Goal: Find specific page/section: Find specific page/section

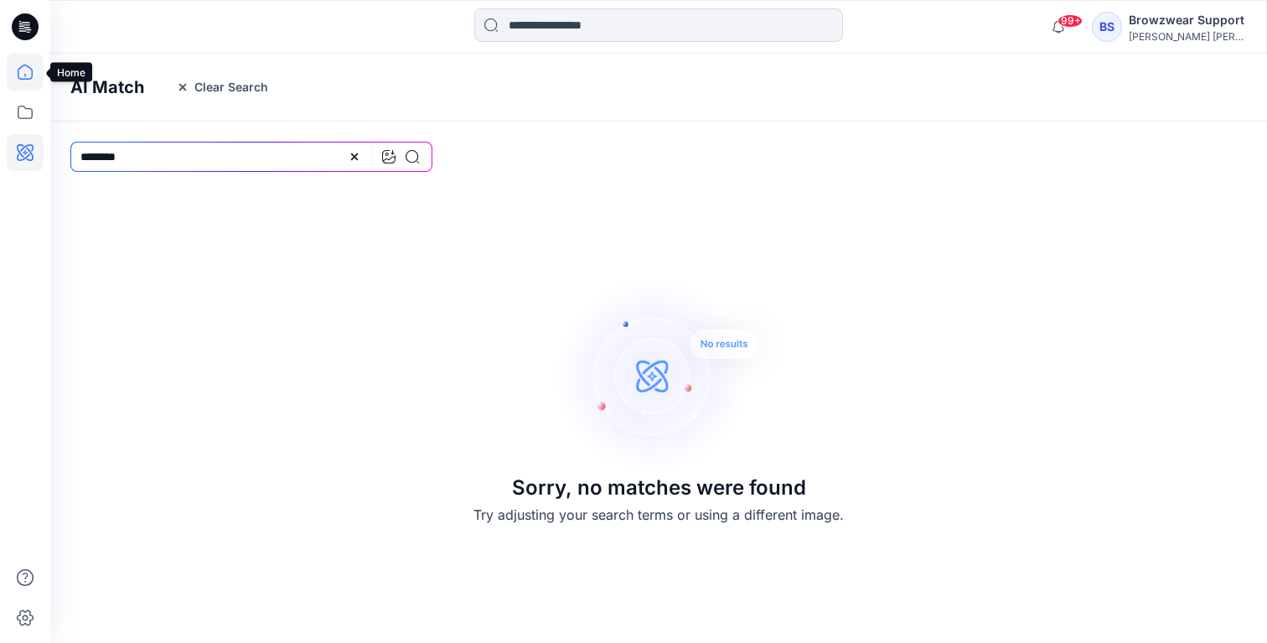
click at [24, 72] on icon at bounding box center [25, 72] width 37 height 37
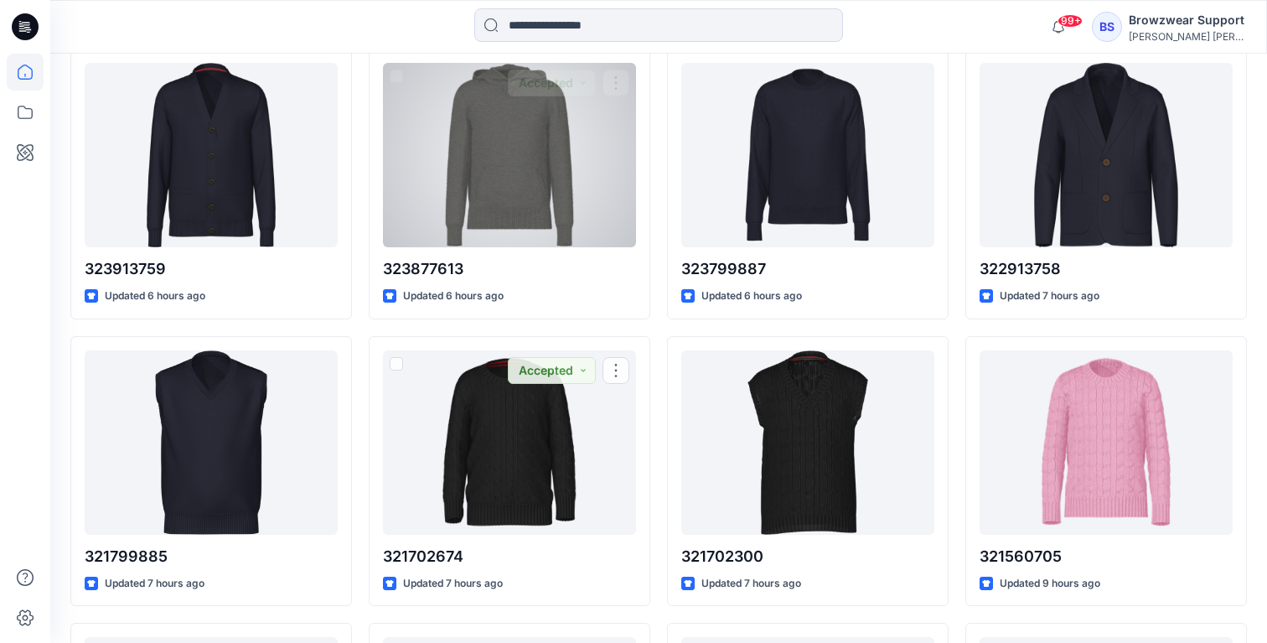
scroll to position [627, 0]
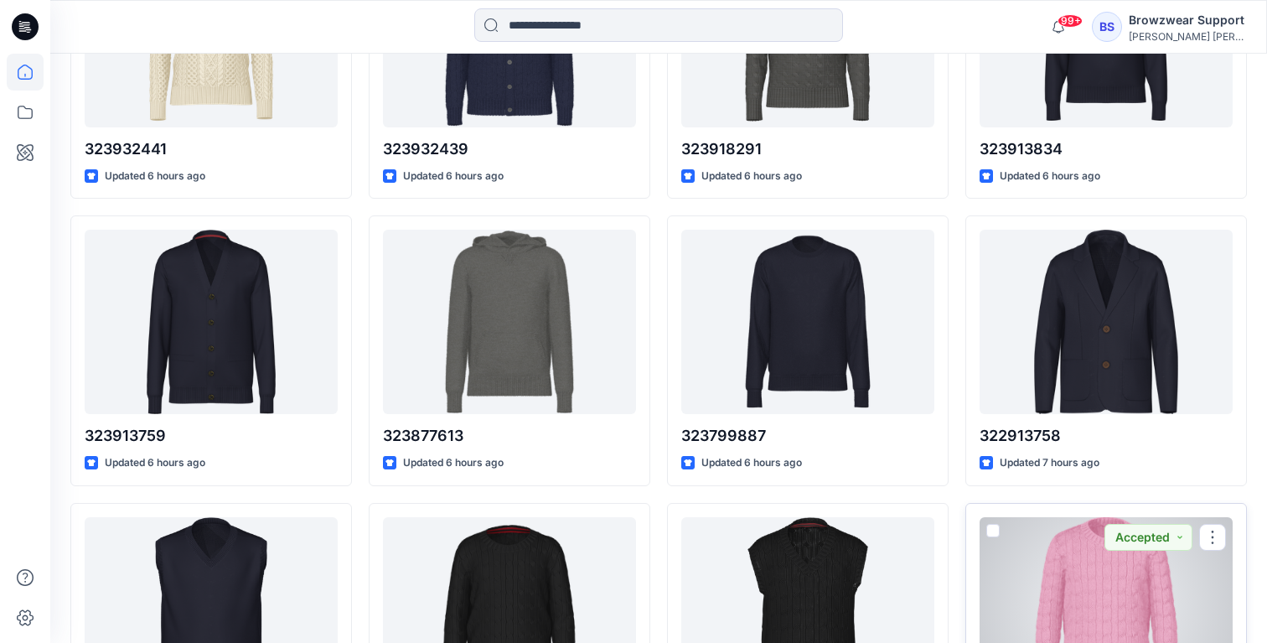
click at [1112, 576] on div at bounding box center [1106, 609] width 253 height 184
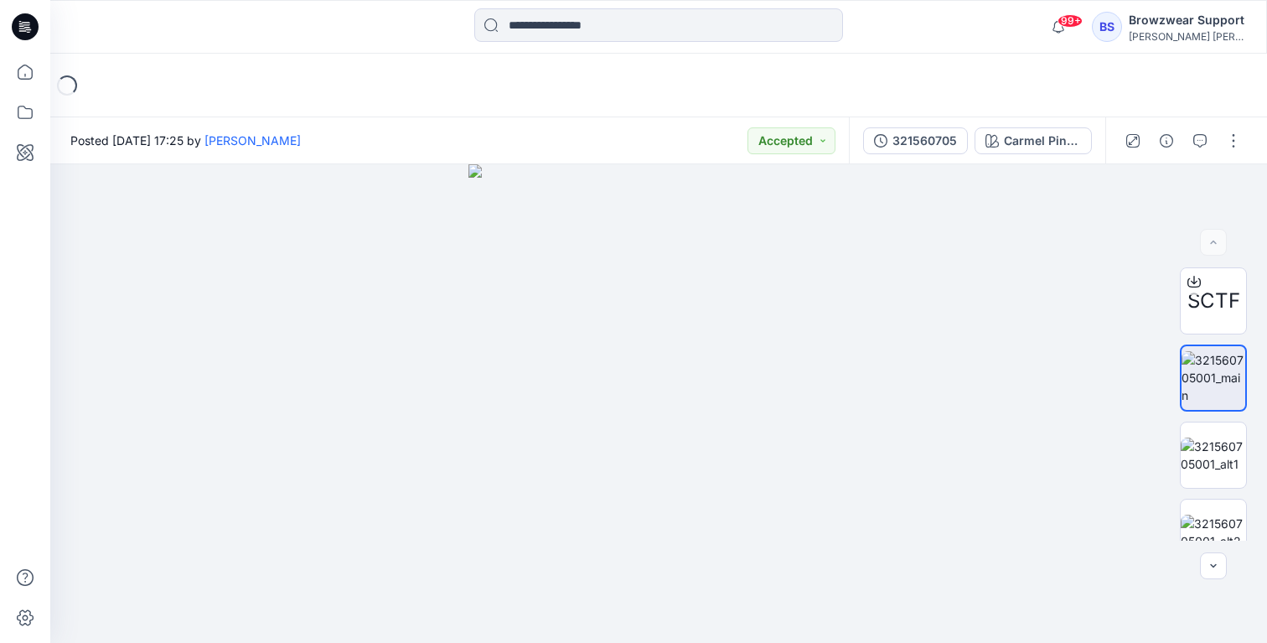
click at [25, 30] on icon at bounding box center [23, 30] width 8 height 1
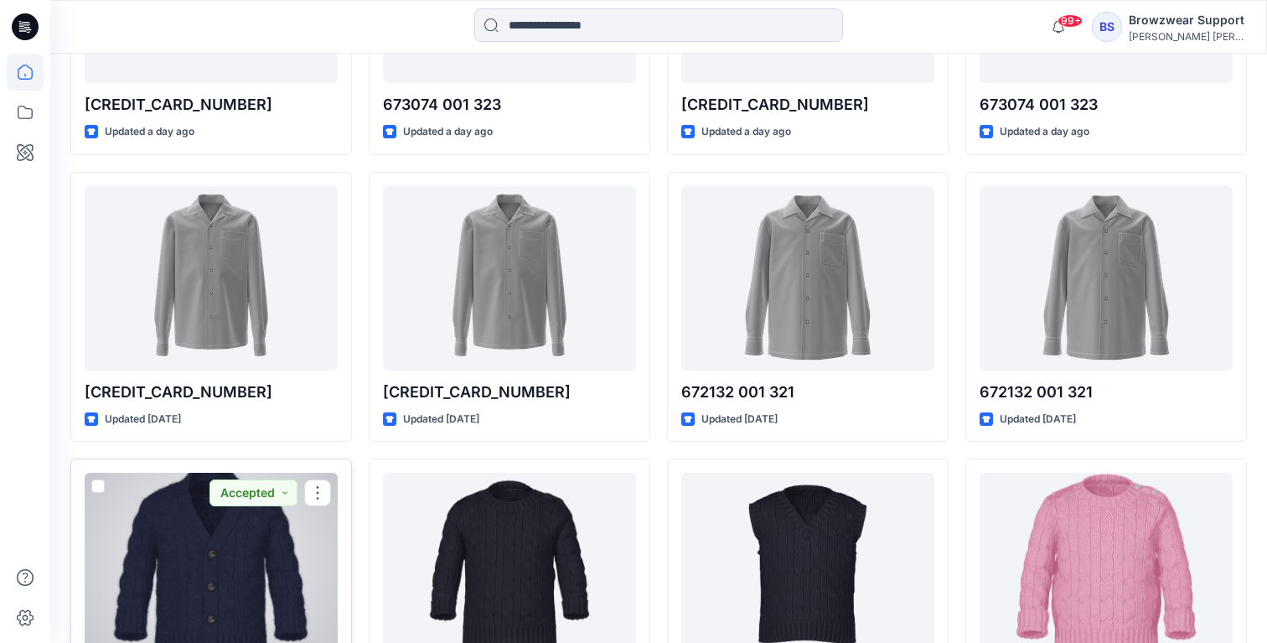
scroll to position [1698, 0]
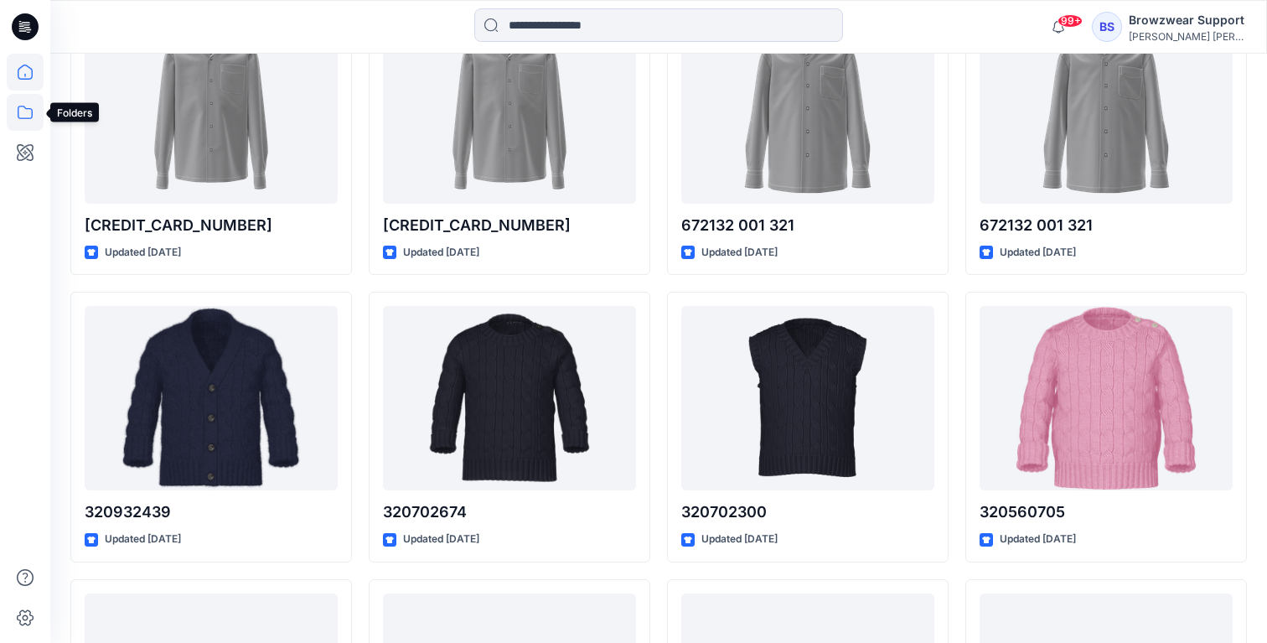
click at [34, 94] on icon at bounding box center [25, 112] width 37 height 37
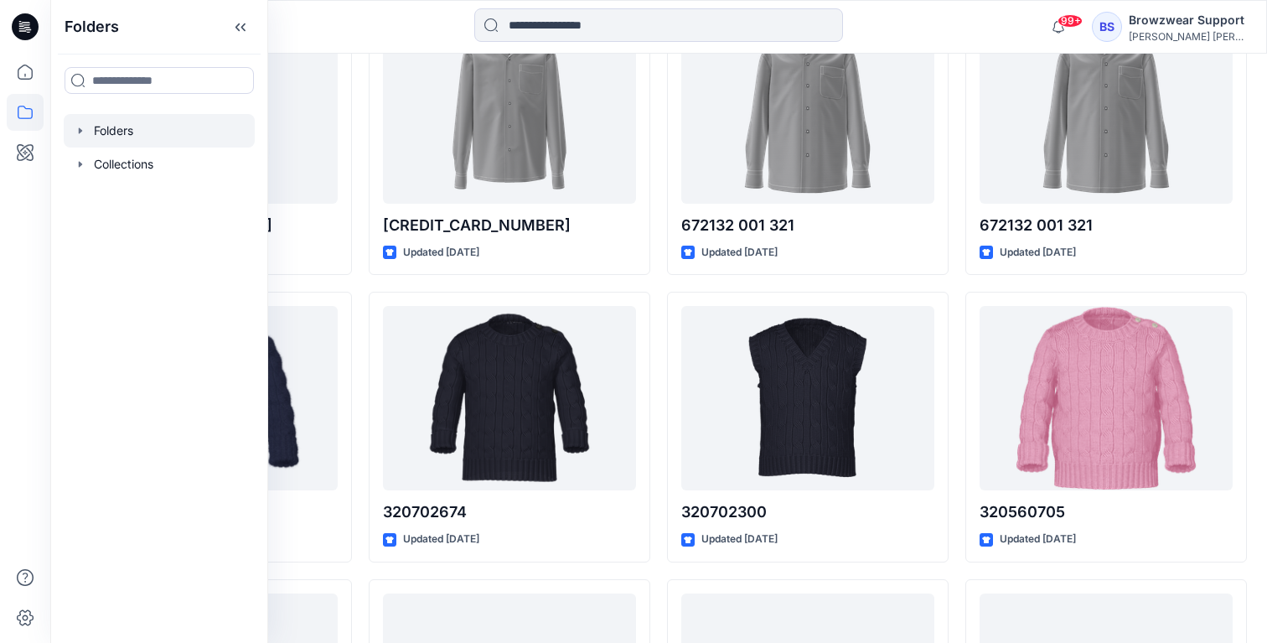
click at [143, 127] on div at bounding box center [159, 131] width 191 height 34
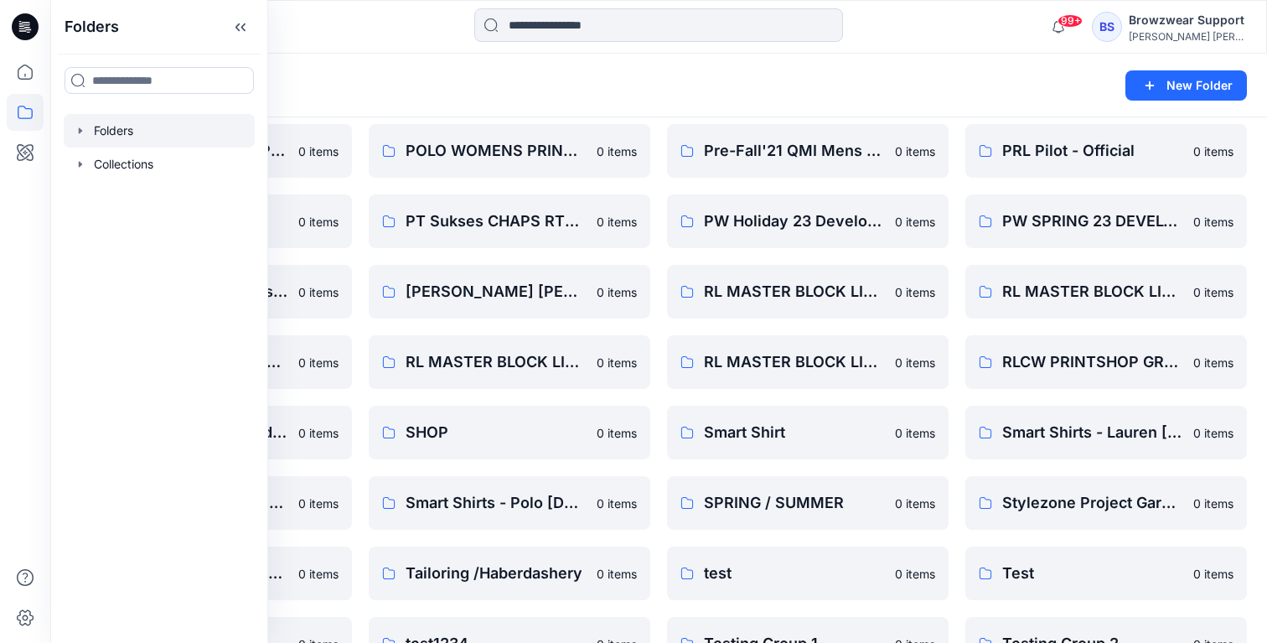
scroll to position [1234, 0]
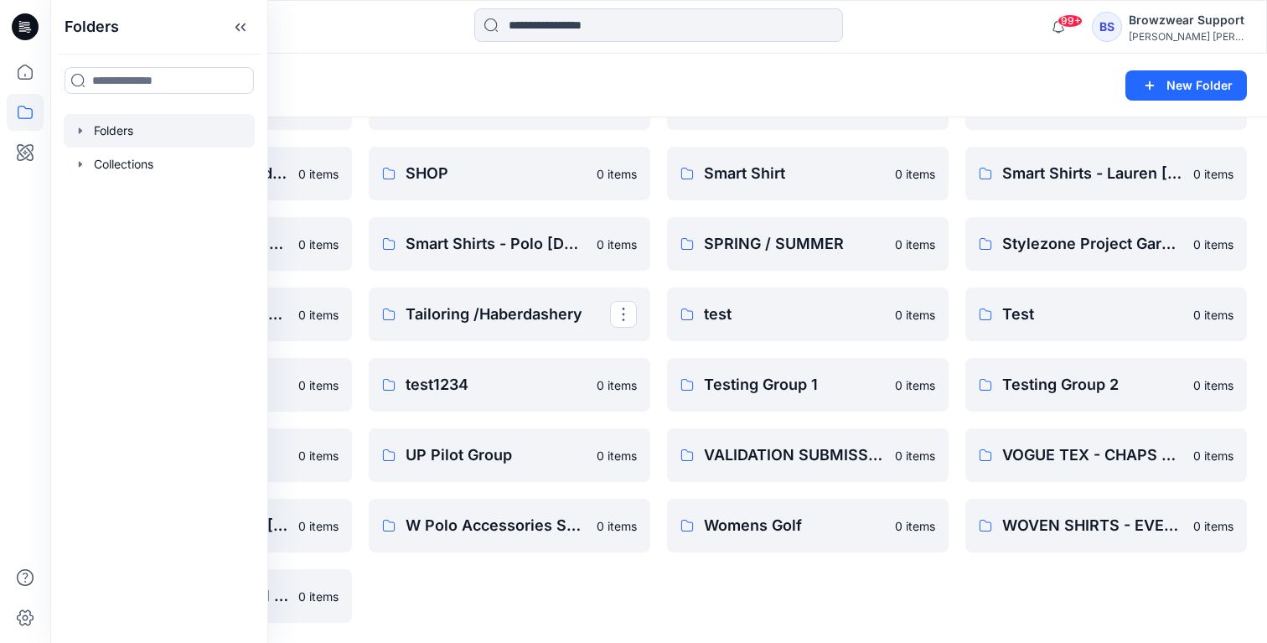
click at [344, 64] on div "Folders New Folder" at bounding box center [658, 86] width 1217 height 64
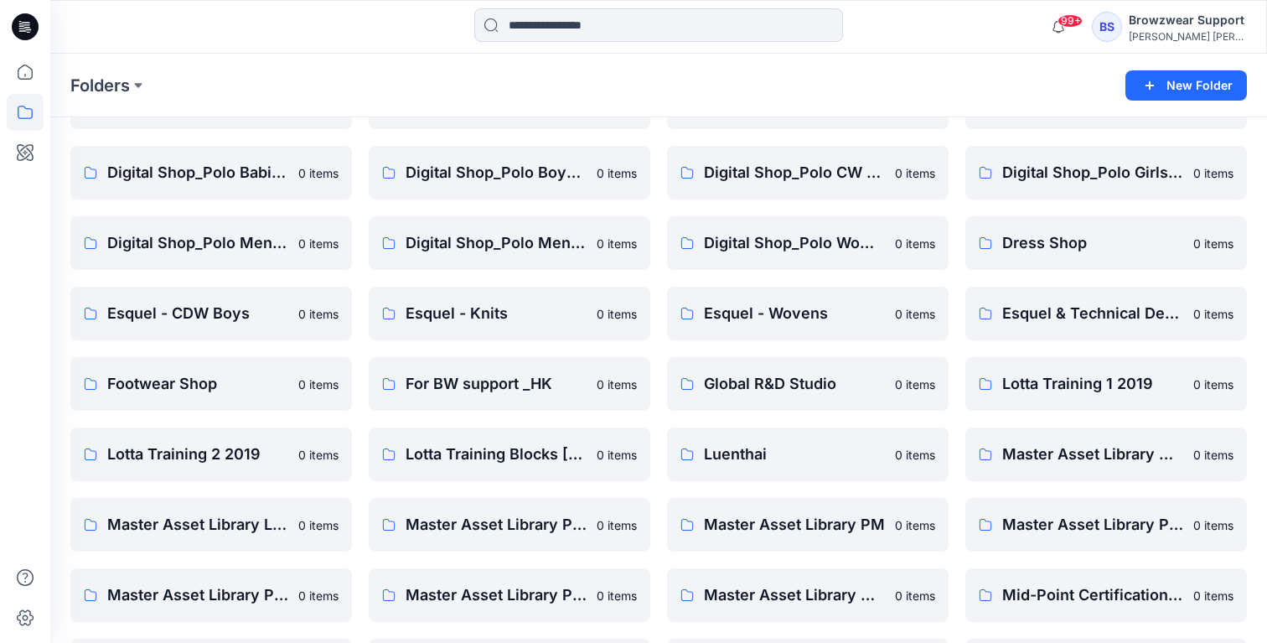
scroll to position [195, 0]
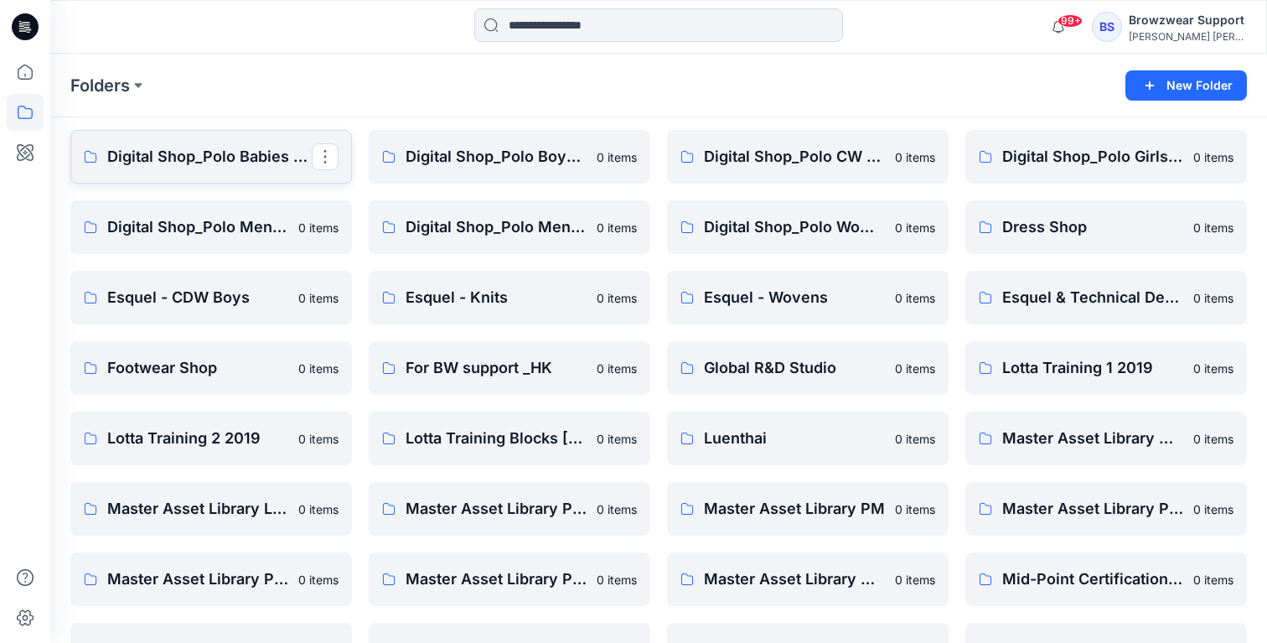
click at [219, 164] on p "Digital Shop_Polo Babies Knits" at bounding box center [209, 156] width 204 height 23
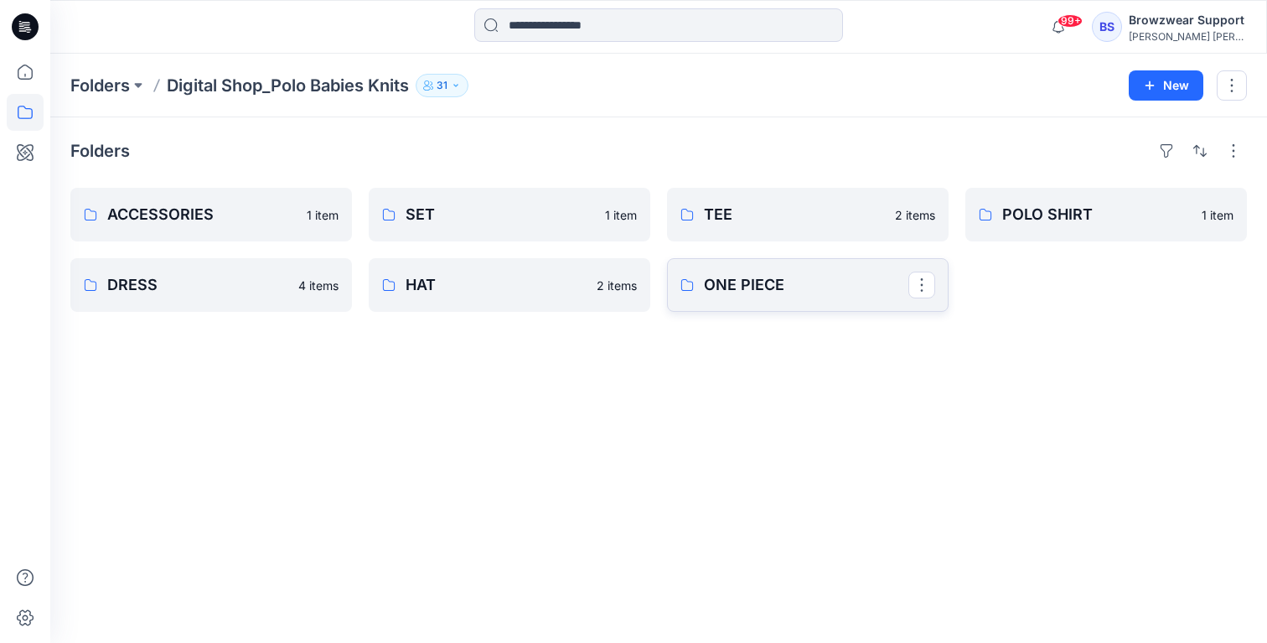
click at [769, 287] on p "ONE PIECE" at bounding box center [806, 284] width 204 height 23
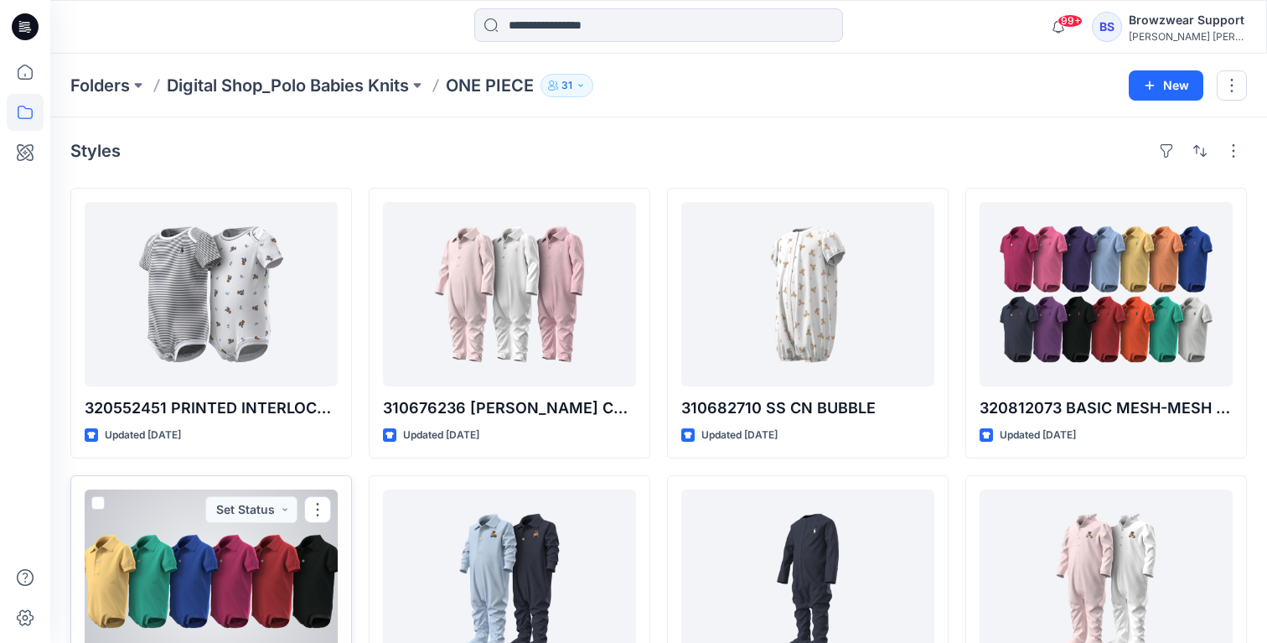
click at [285, 577] on div at bounding box center [211, 581] width 253 height 184
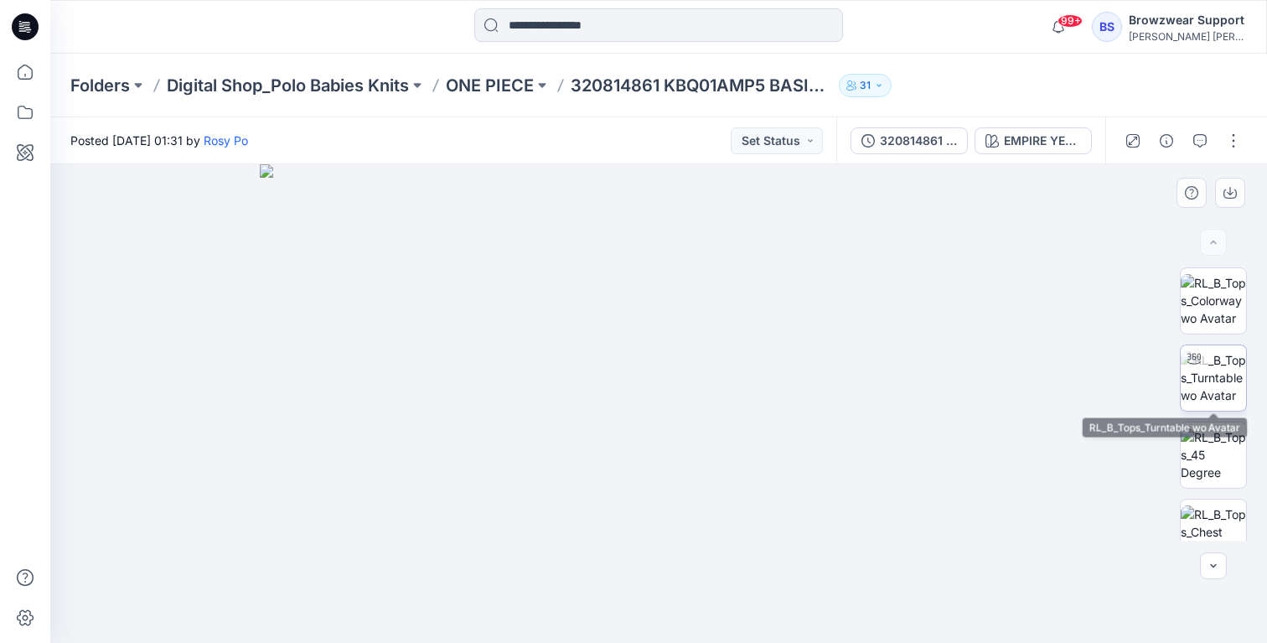
click at [1228, 380] on img at bounding box center [1213, 377] width 65 height 53
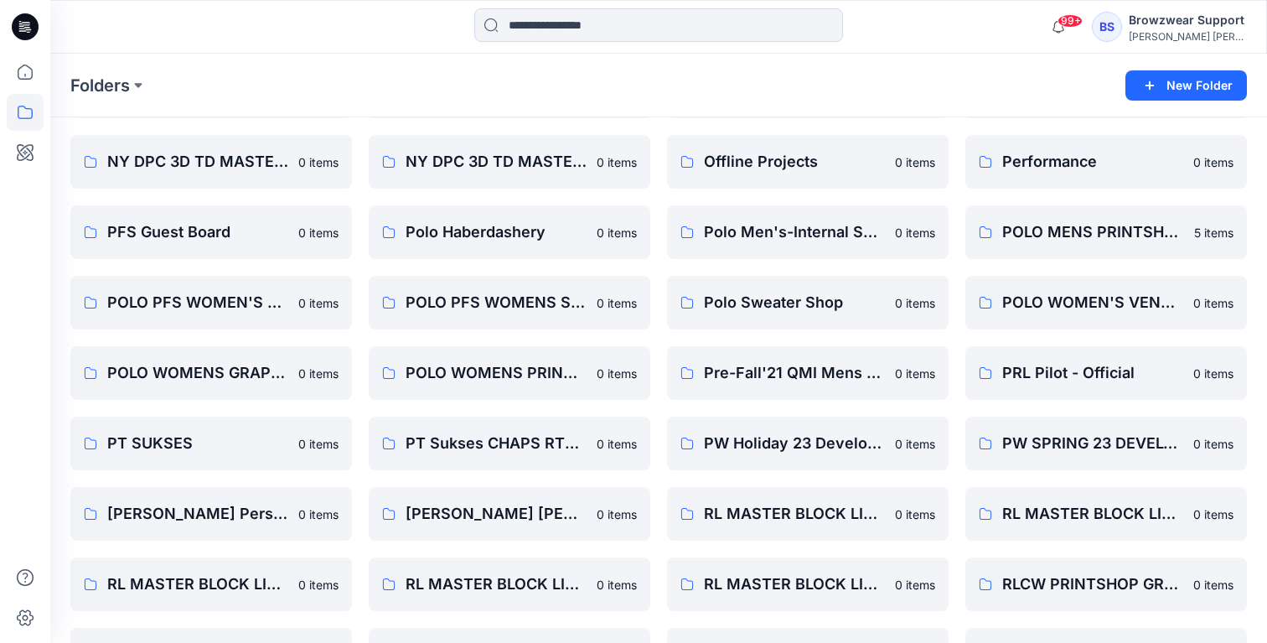
scroll to position [654, 0]
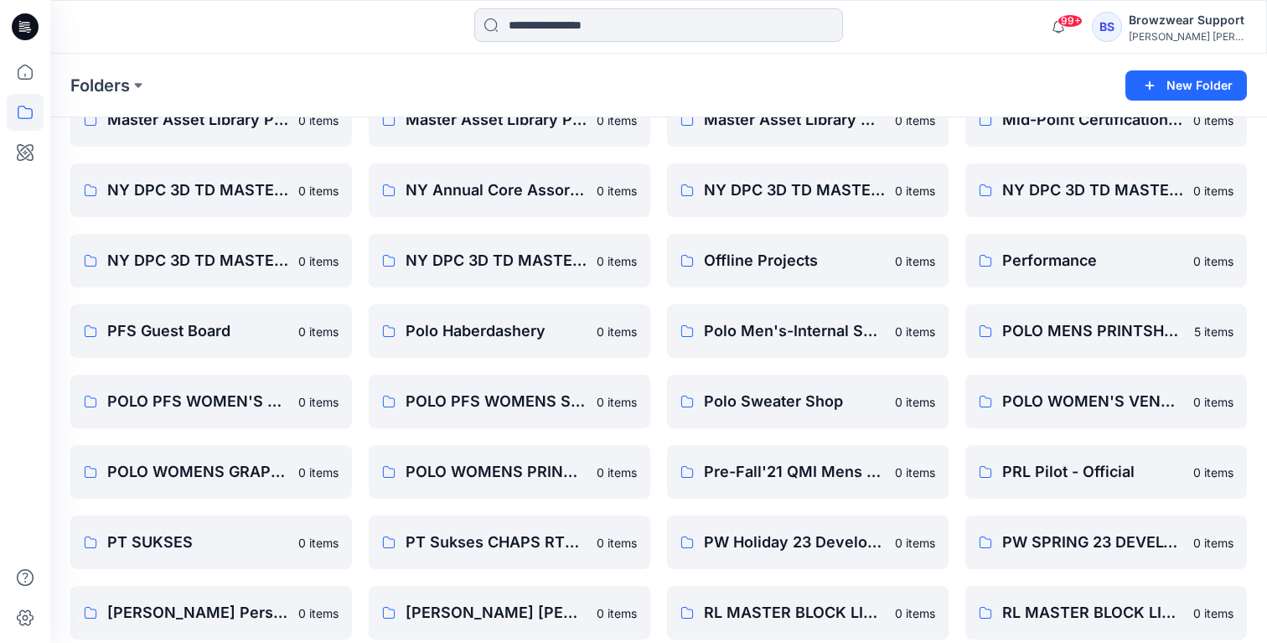
click at [551, 34] on input at bounding box center [658, 25] width 369 height 34
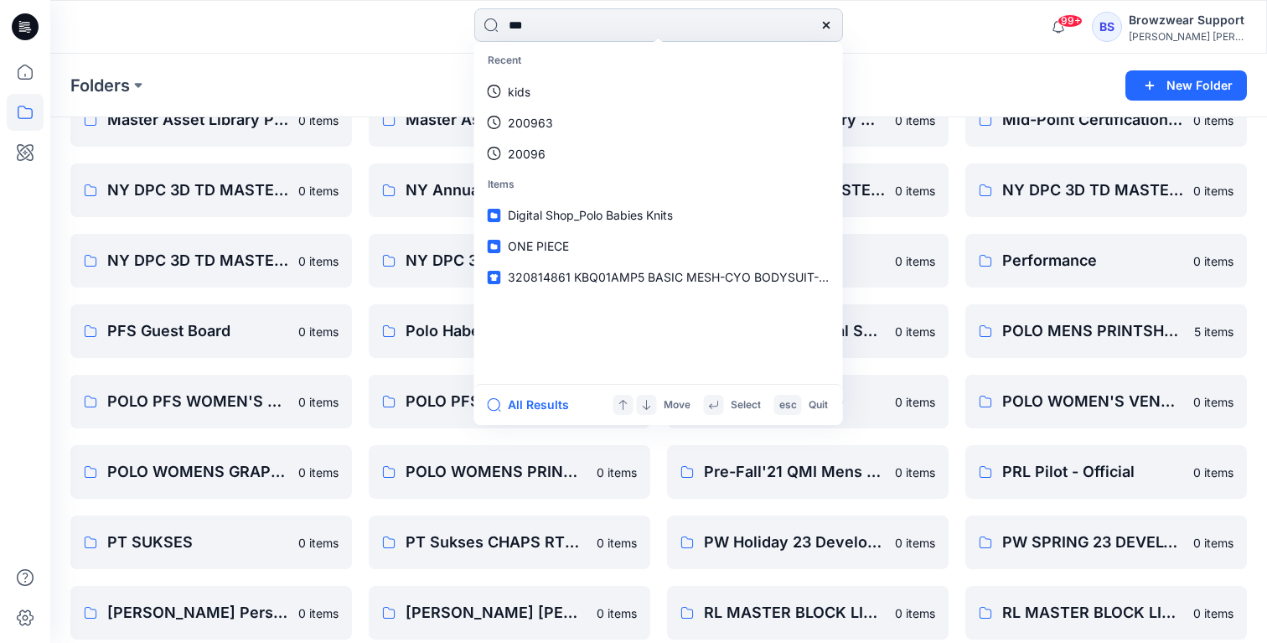
type input "****"
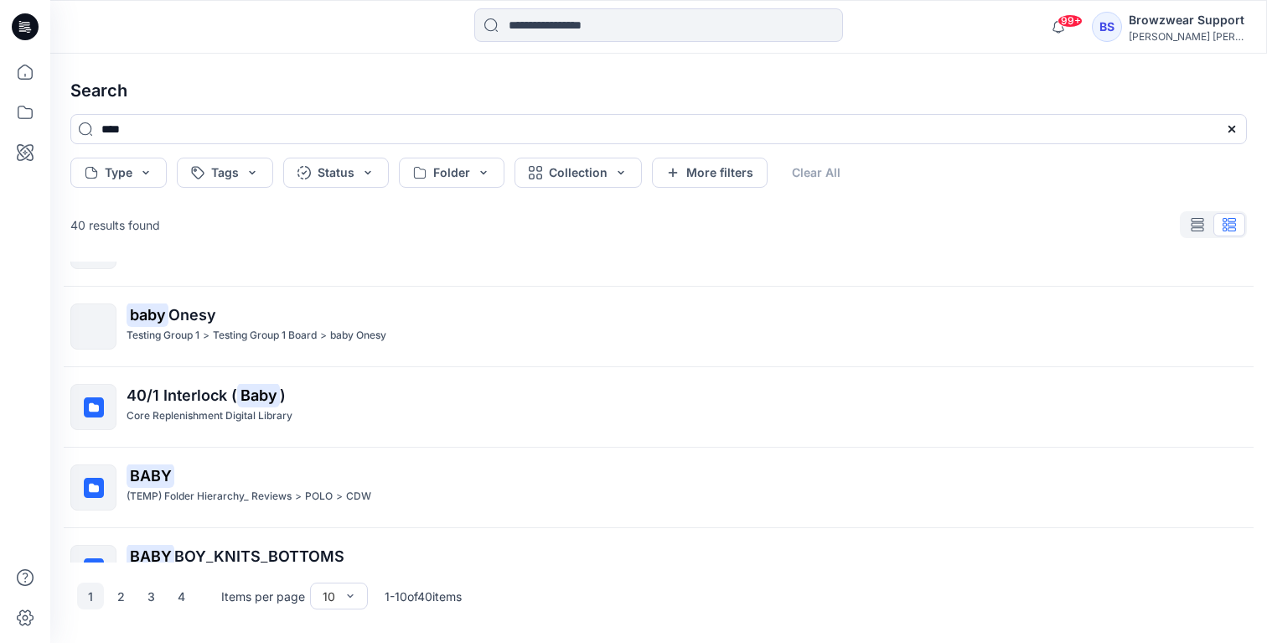
scroll to position [504, 0]
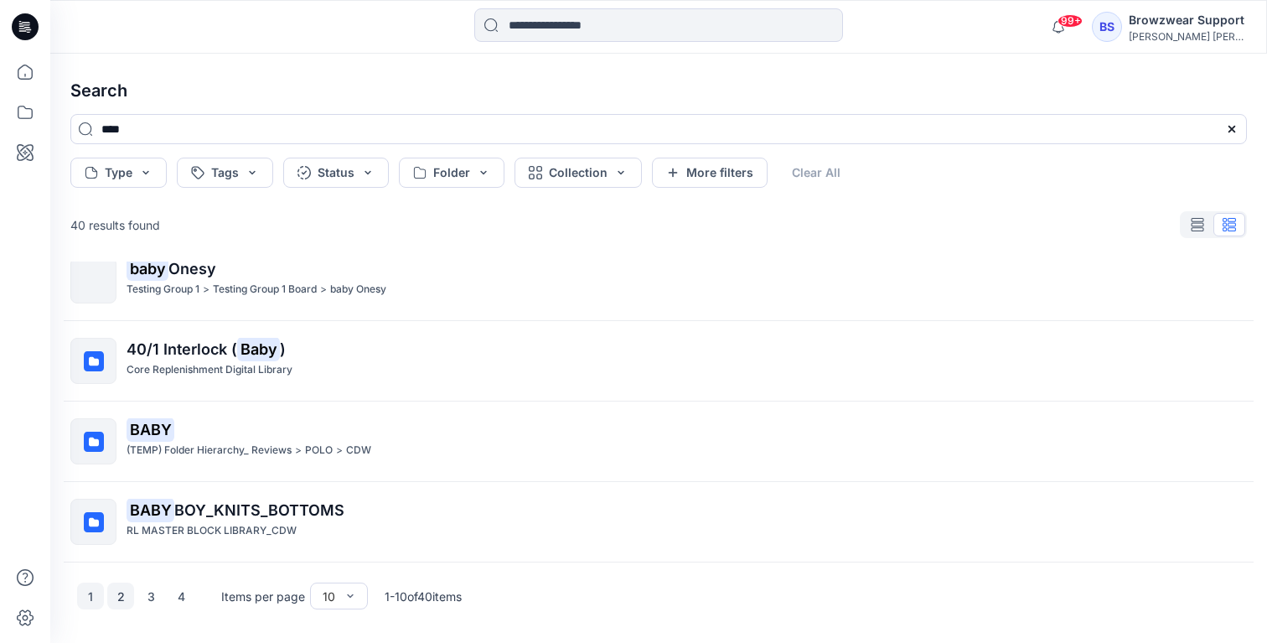
click at [117, 591] on button "2" at bounding box center [120, 595] width 27 height 27
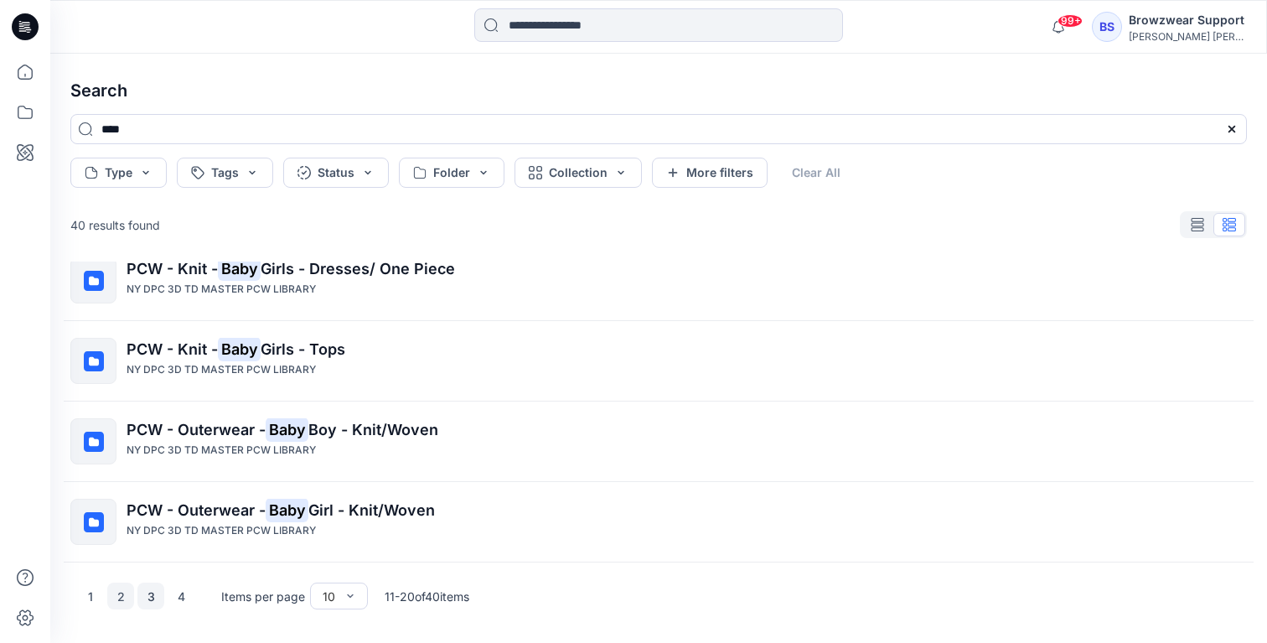
click at [153, 600] on button "3" at bounding box center [150, 595] width 27 height 27
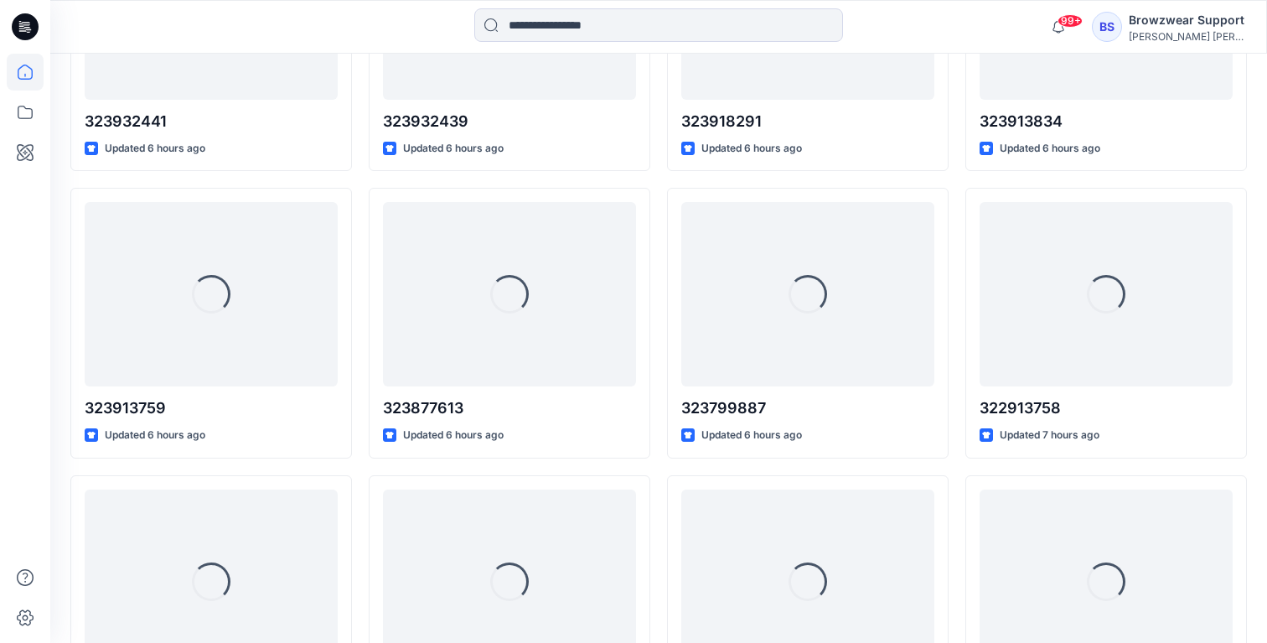
scroll to position [1698, 0]
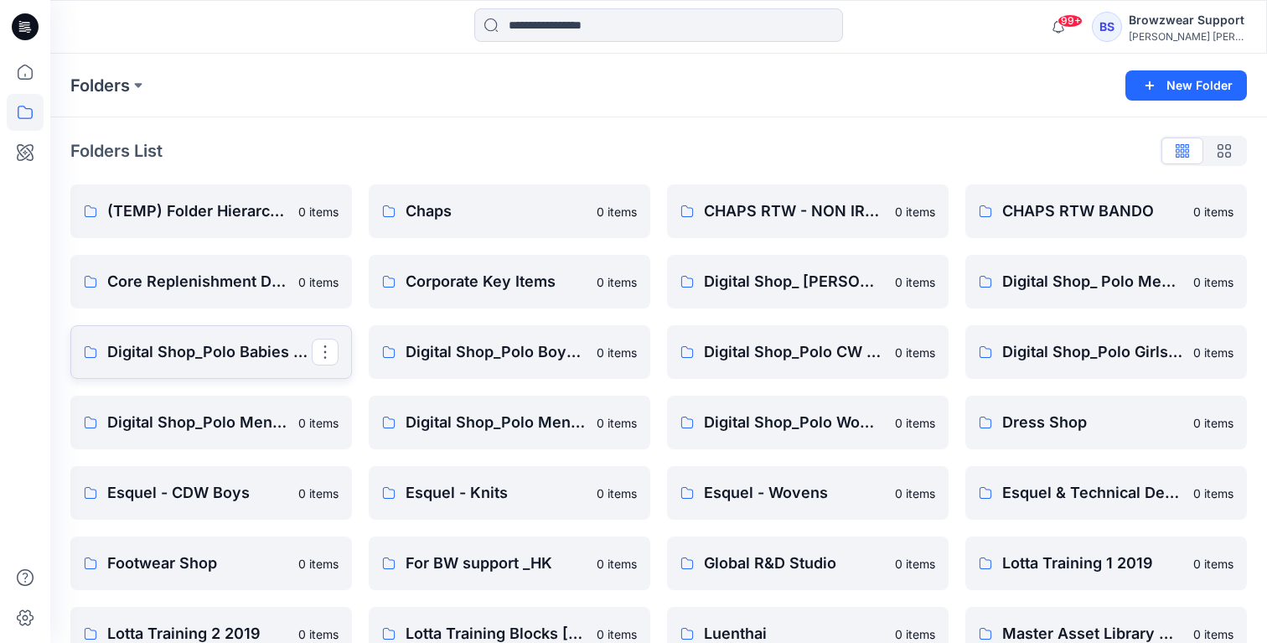
click at [201, 354] on p "Digital Shop_Polo Babies Knits" at bounding box center [209, 351] width 204 height 23
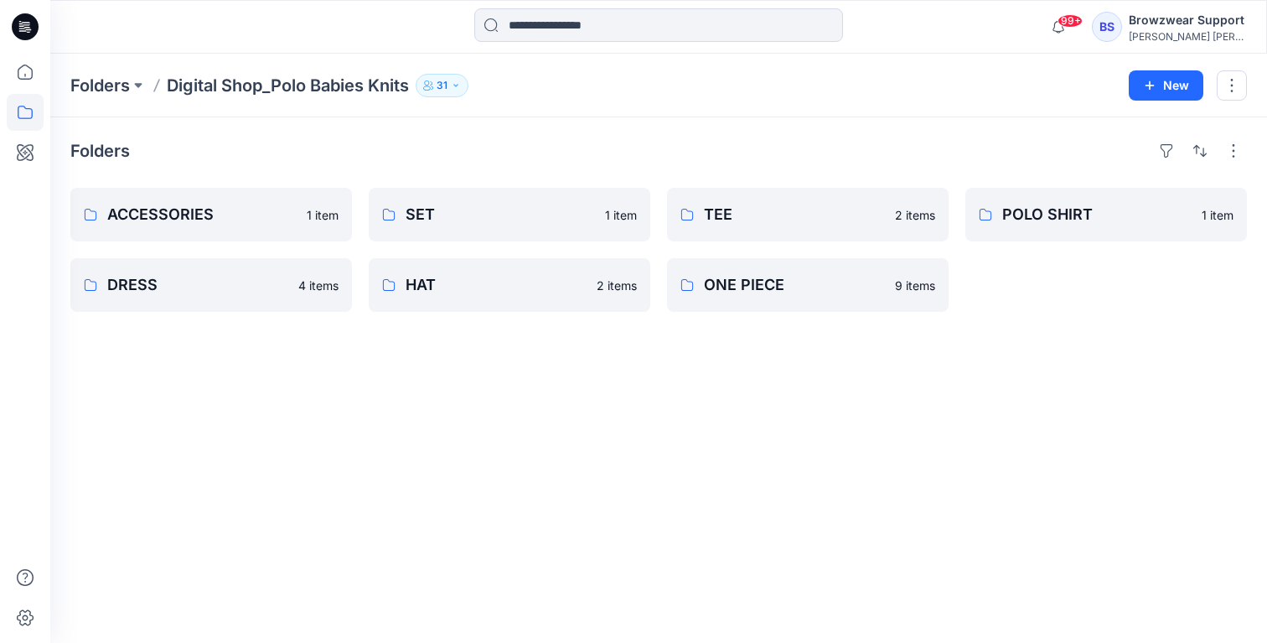
click at [201, 354] on div "Folders ACCESSORIES 1 item DRESS 4 items SET 1 item HAT 2 items TEE 2 items ONE…" at bounding box center [658, 379] width 1217 height 525
click at [508, 208] on p "SET" at bounding box center [508, 214] width 204 height 23
click at [771, 295] on p "ONE PIECE" at bounding box center [806, 284] width 204 height 23
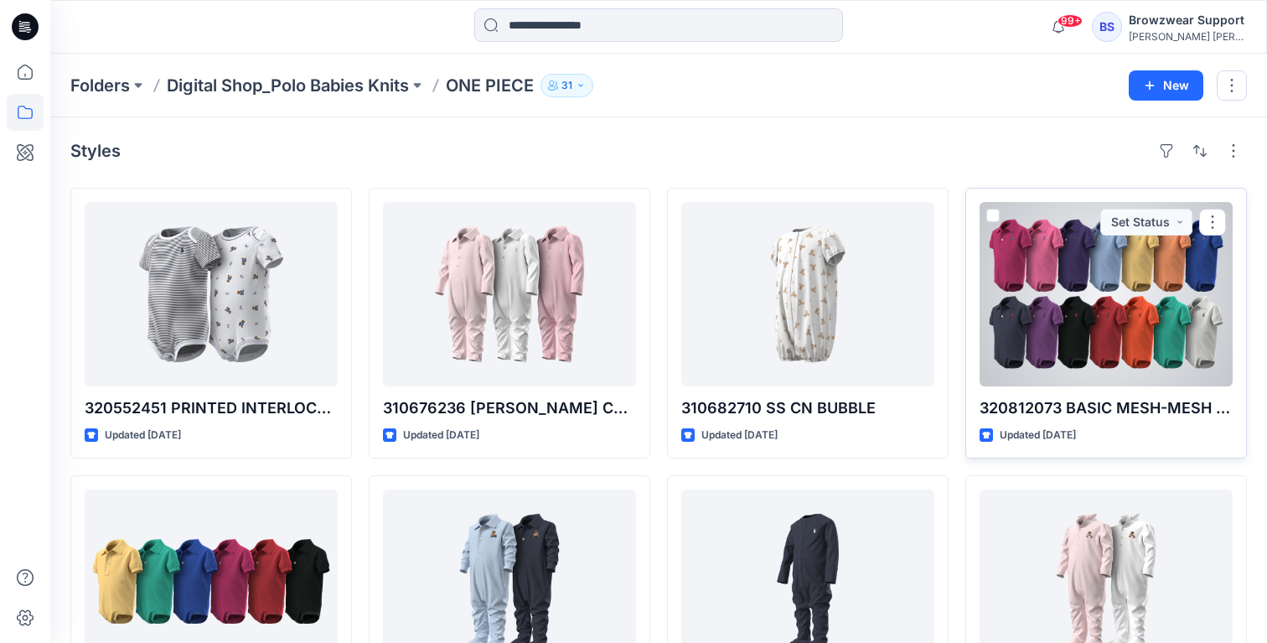
click at [1109, 322] on div at bounding box center [1106, 294] width 253 height 184
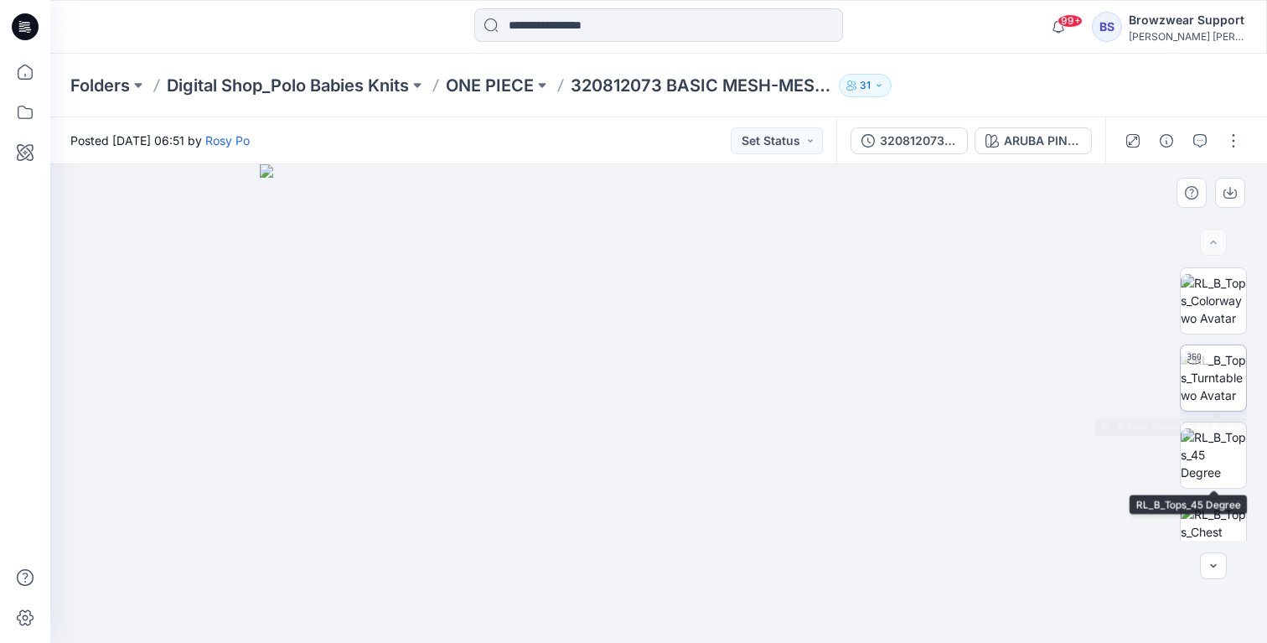
click at [1220, 372] on img at bounding box center [1213, 377] width 65 height 53
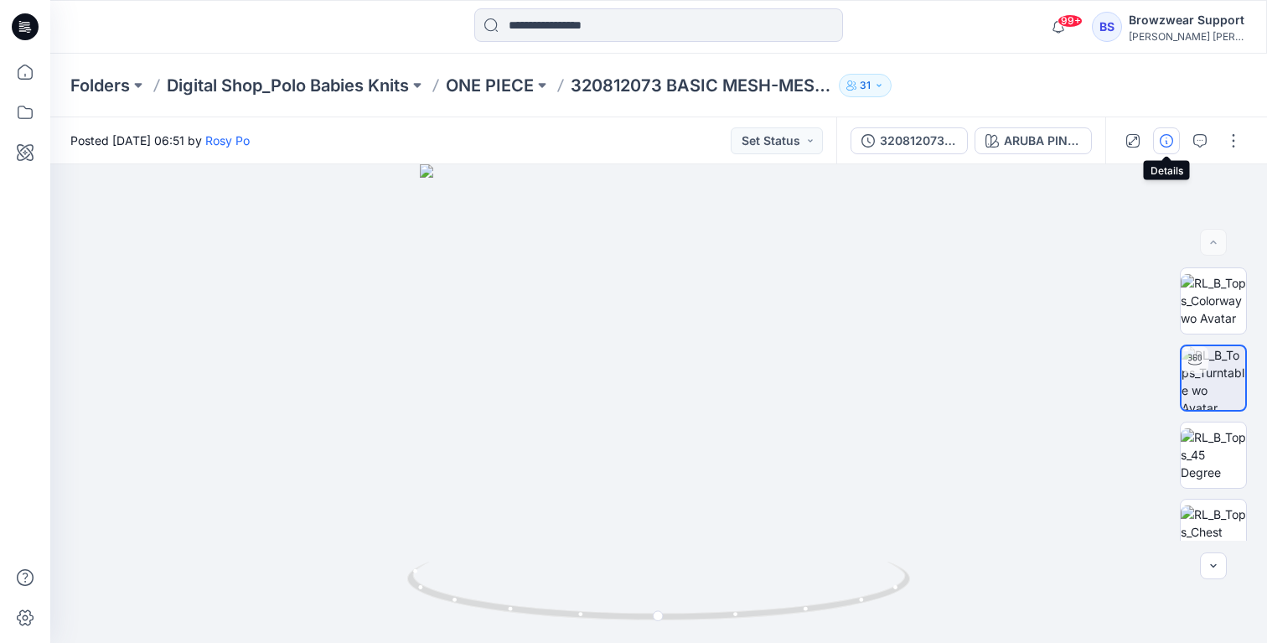
click at [1169, 141] on icon "button" at bounding box center [1166, 140] width 13 height 13
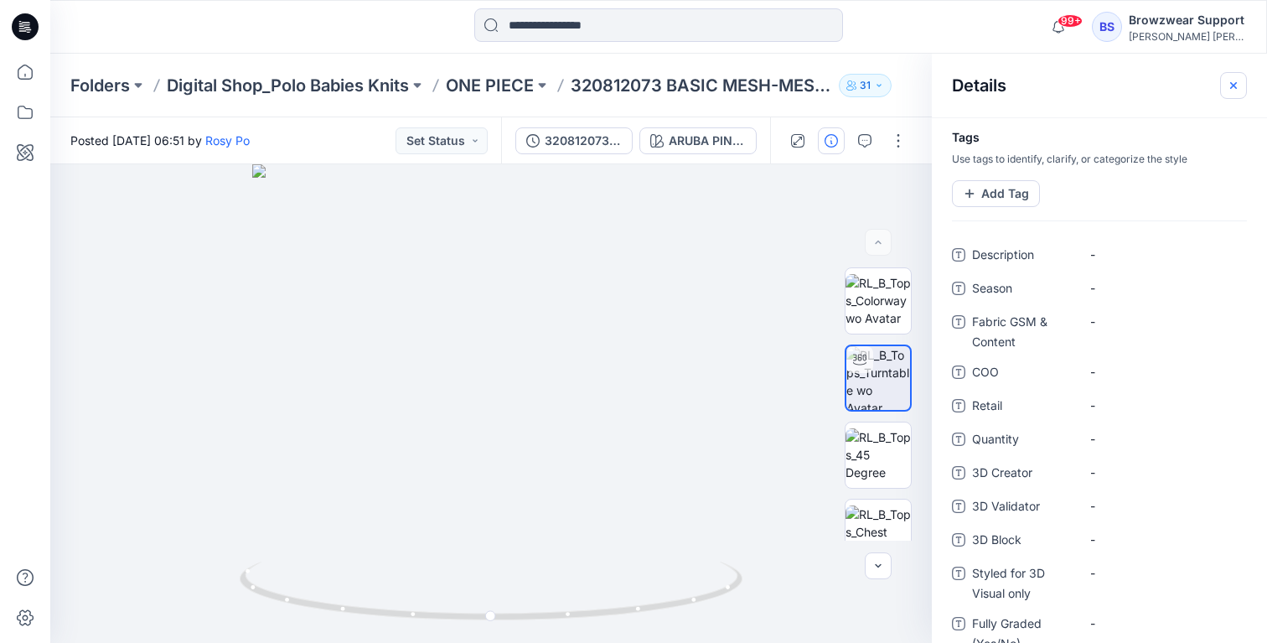
click at [1240, 84] on button "button" at bounding box center [1233, 85] width 27 height 27
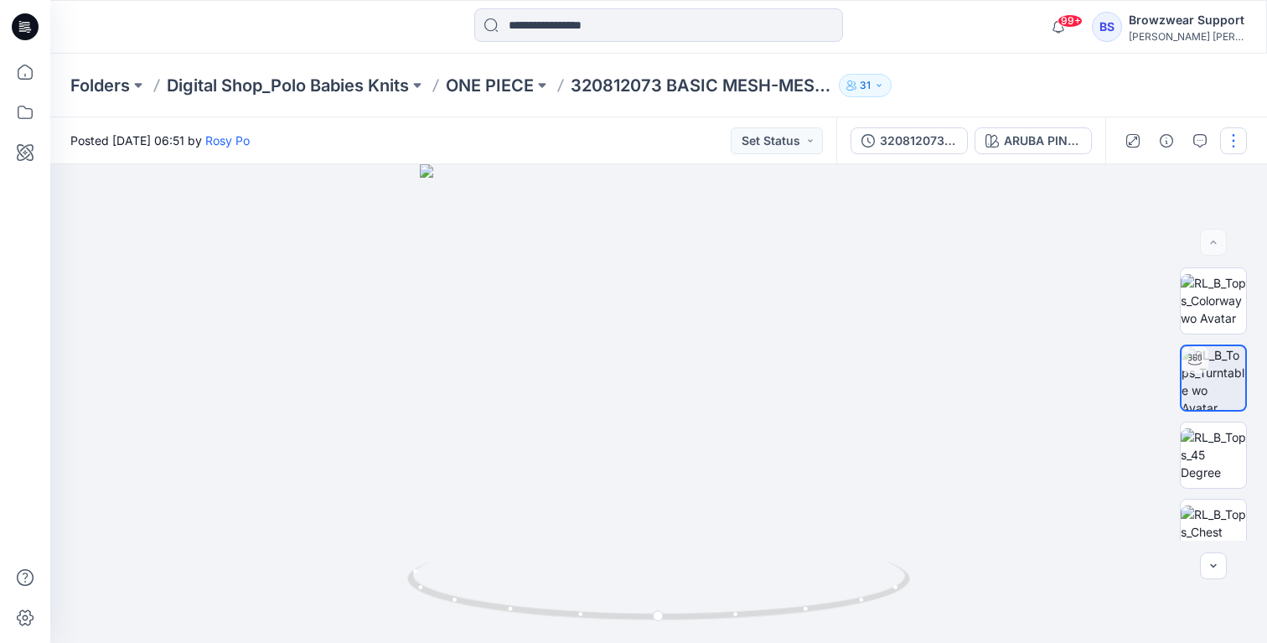
click at [1240, 131] on button "button" at bounding box center [1233, 140] width 27 height 27
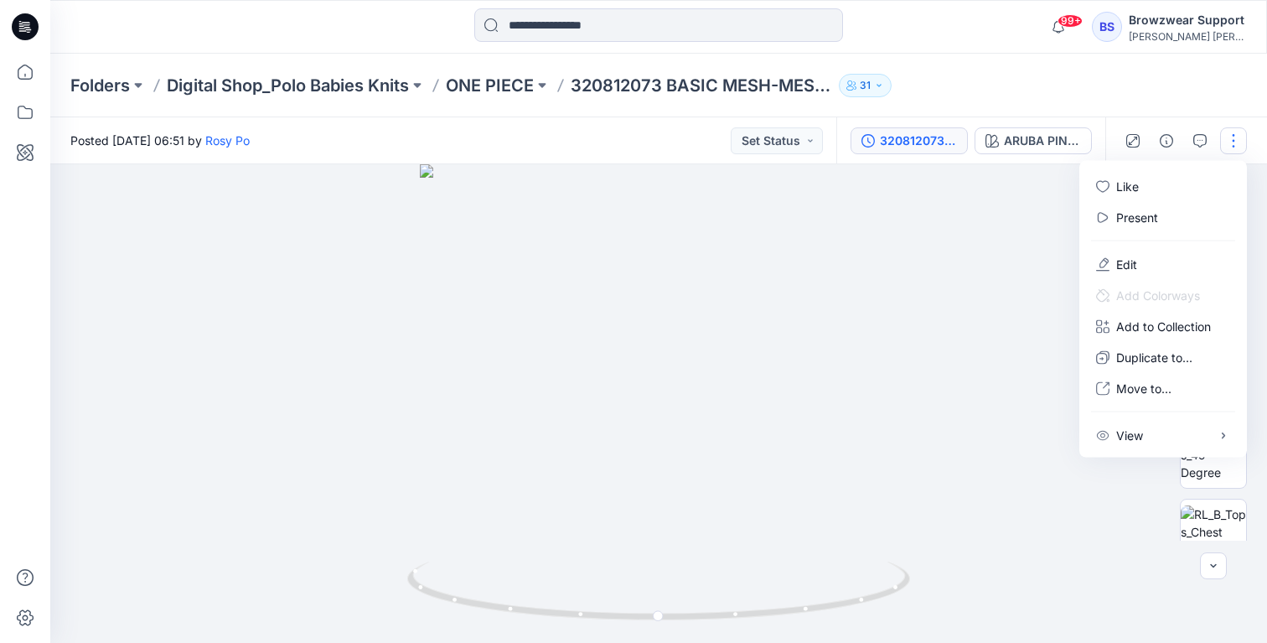
click at [922, 132] on div "320812073 BASIC MESH-MESH POLO-ONE PIECE-BODYSUIT" at bounding box center [918, 141] width 77 height 18
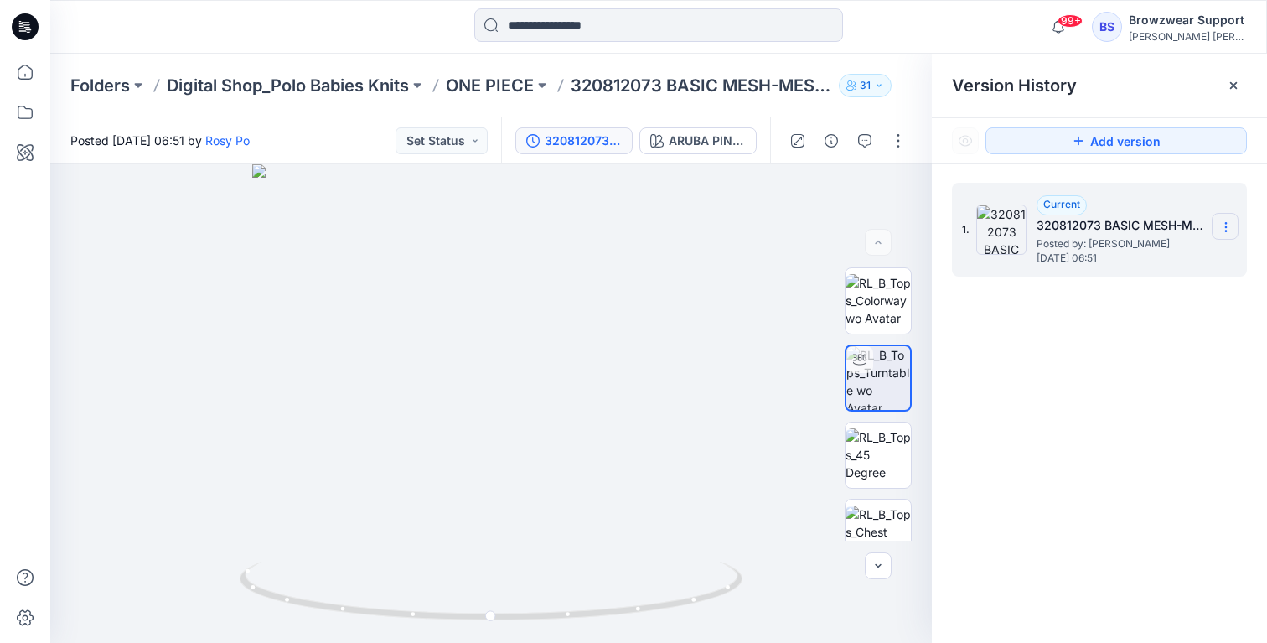
click at [1228, 229] on icon at bounding box center [1225, 226] width 13 height 13
click at [1154, 468] on div "1. Current 320812073 BASIC MESH-MESH POLO-ONE PIECE-BODYSUIT Posted by: [PERSON…" at bounding box center [1099, 415] width 335 height 503
click at [1239, 83] on icon at bounding box center [1233, 85] width 13 height 13
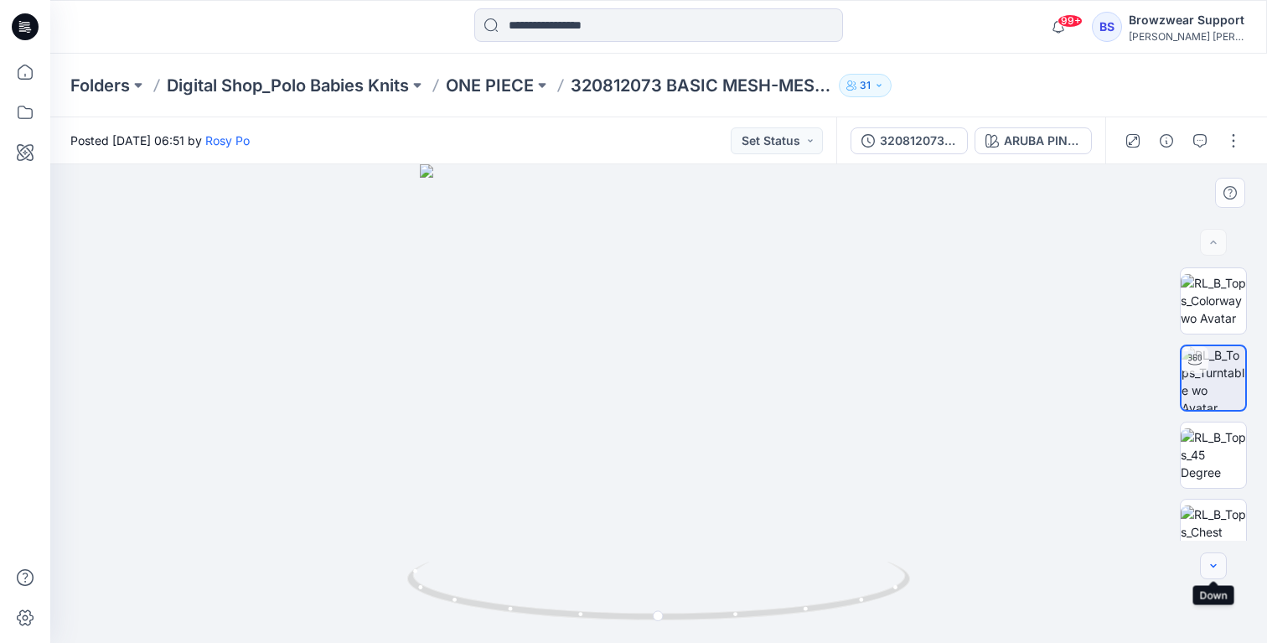
click at [1217, 571] on icon "button" at bounding box center [1213, 565] width 13 height 13
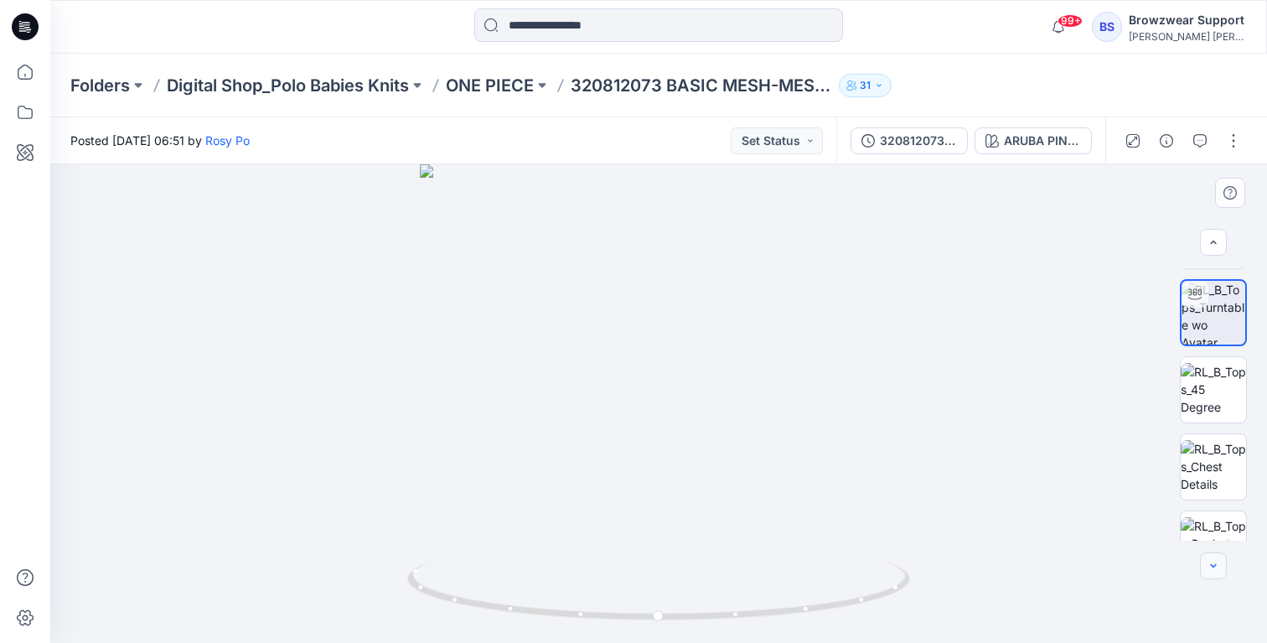
click at [1217, 571] on icon "button" at bounding box center [1213, 565] width 13 height 13
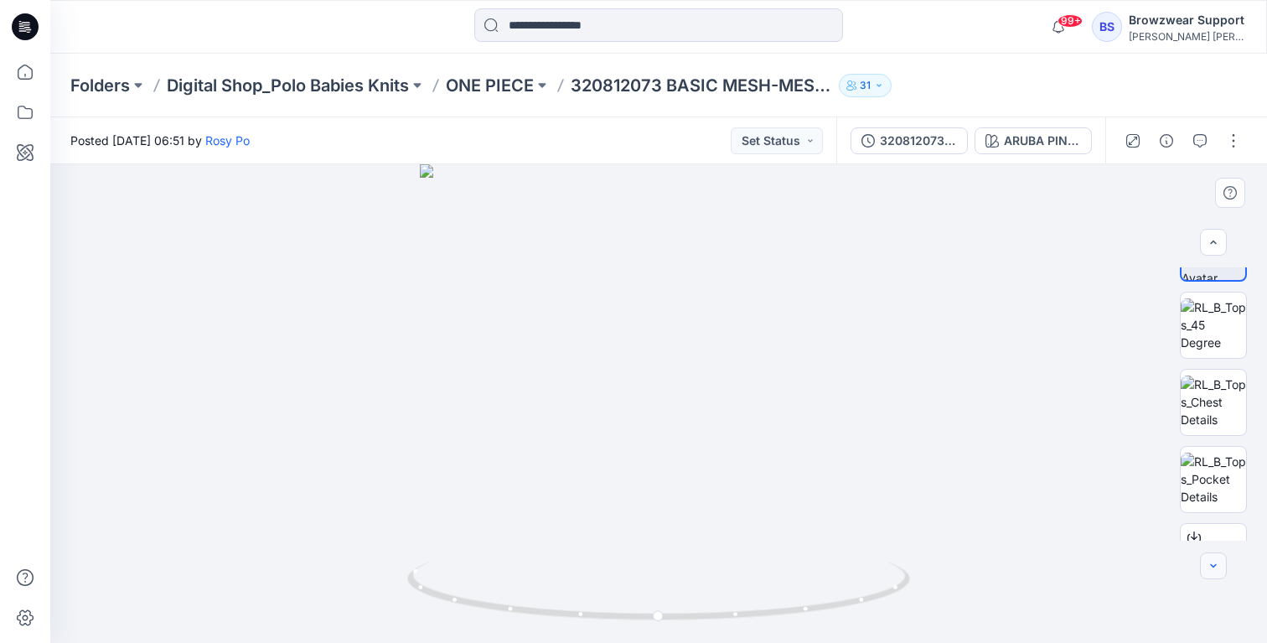
click at [1217, 571] on icon "button" at bounding box center [1213, 565] width 13 height 13
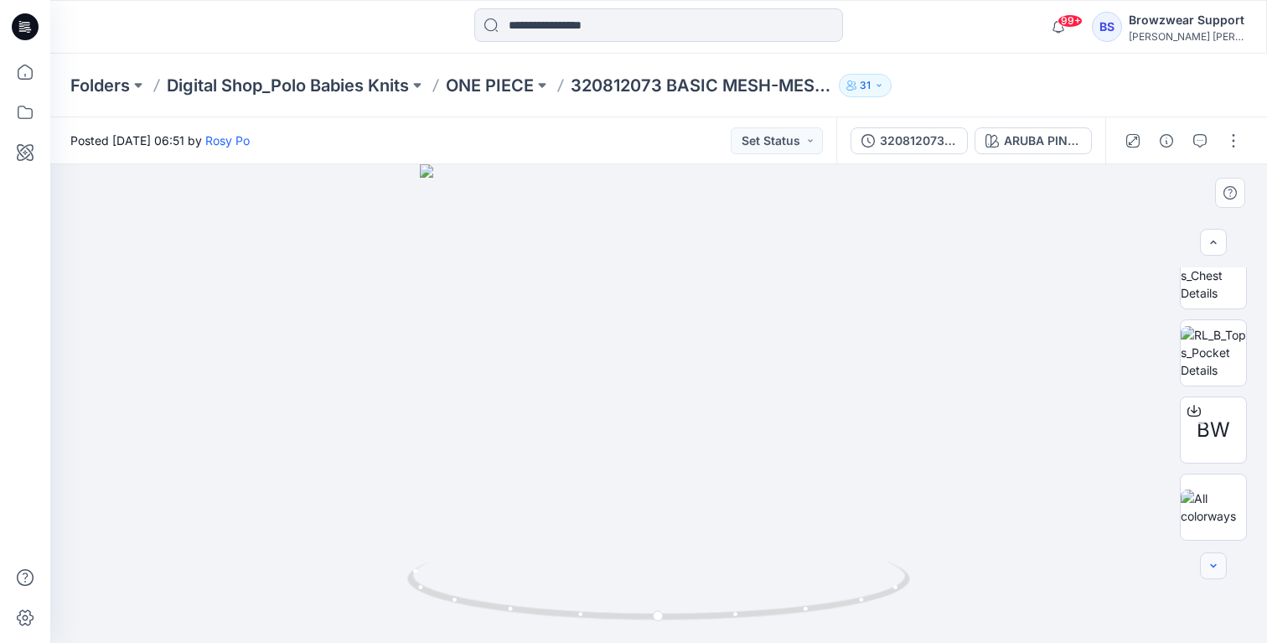
click at [1217, 571] on div at bounding box center [1213, 565] width 27 height 27
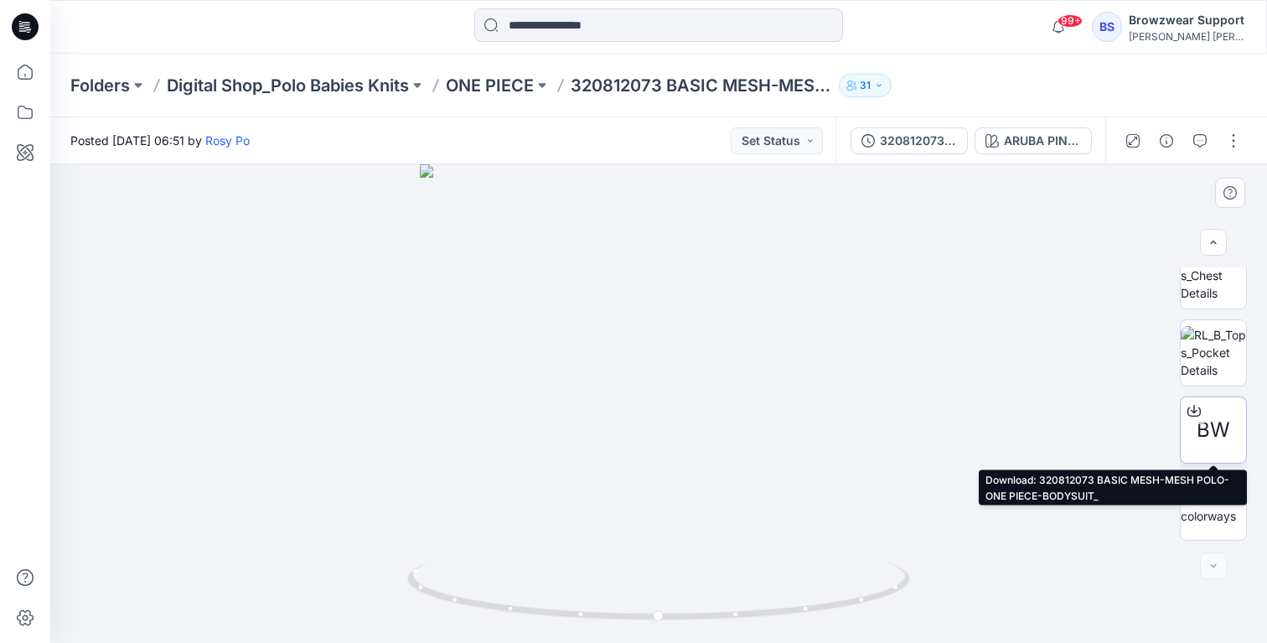
click at [1197, 406] on icon at bounding box center [1193, 410] width 13 height 13
